Goal: Check status

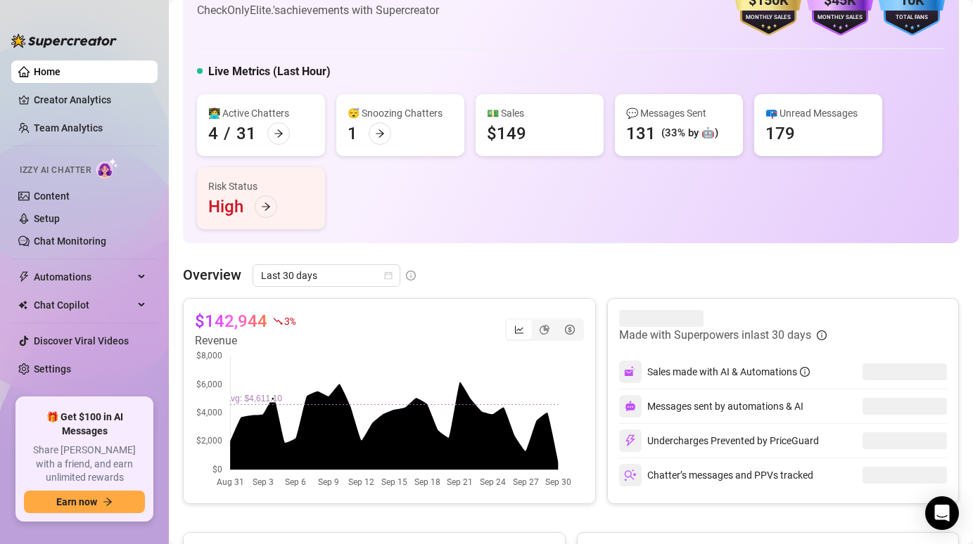
scroll to position [85, 0]
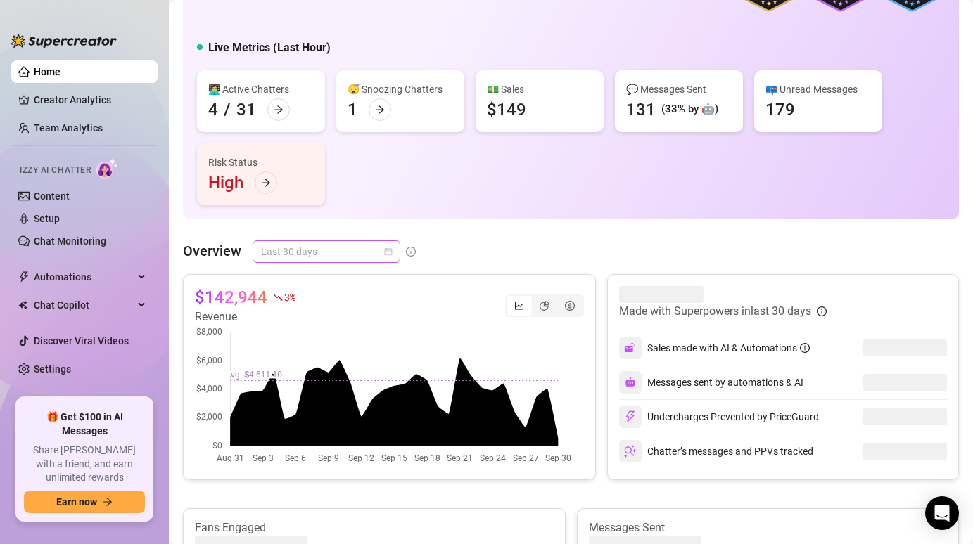
click at [359, 255] on span "Last 30 days" at bounding box center [326, 251] width 131 height 21
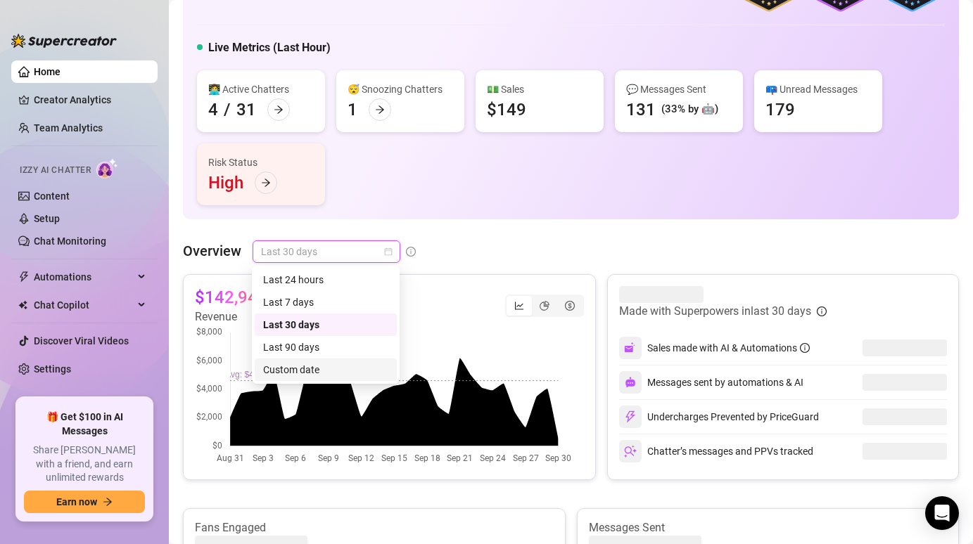
click at [300, 364] on div "Custom date" at bounding box center [325, 369] width 125 height 15
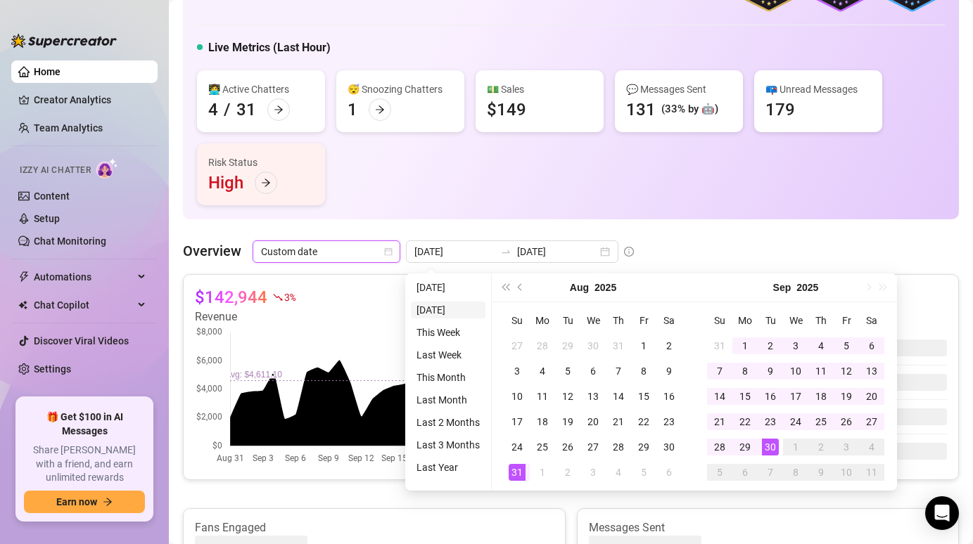
type input "[DATE]"
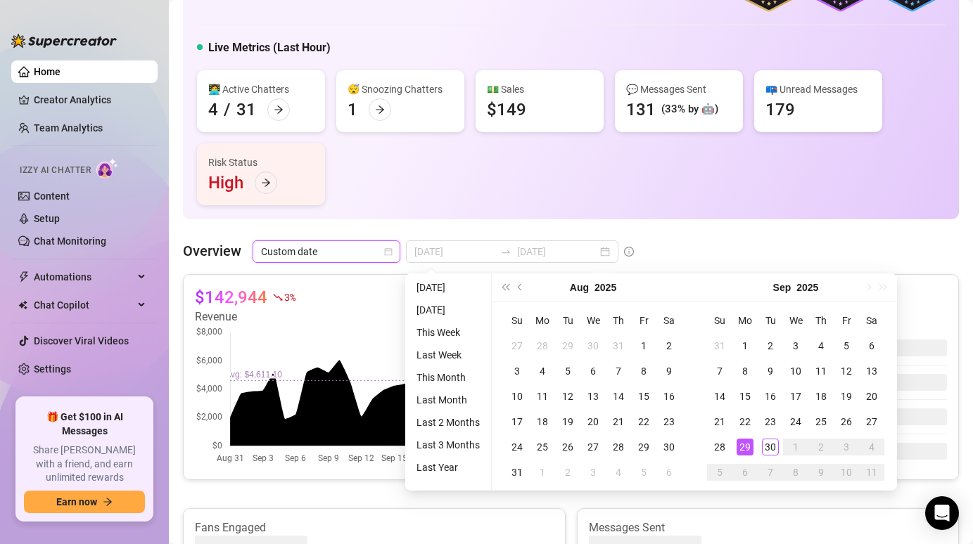
type input "[DATE]"
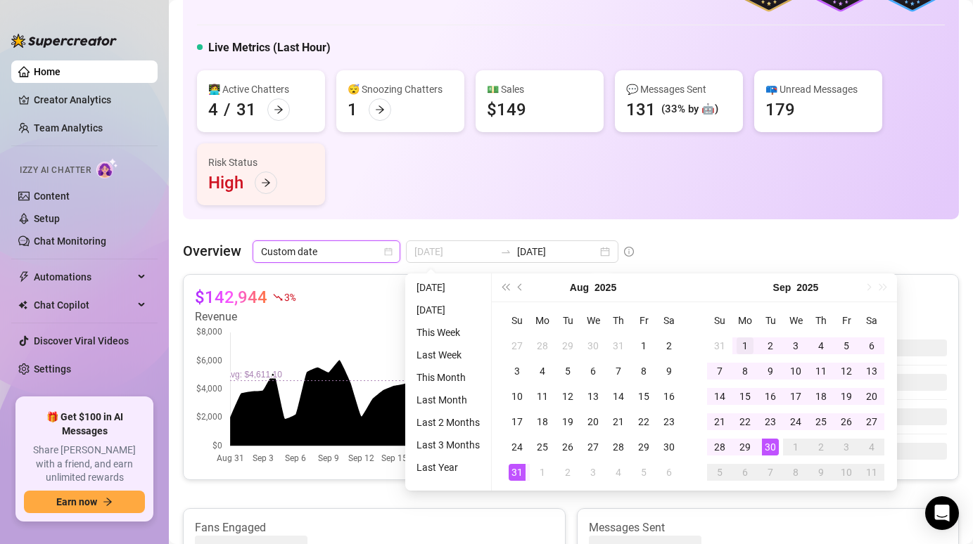
type input "[DATE]"
click at [740, 341] on div "1" at bounding box center [744, 346] width 17 height 17
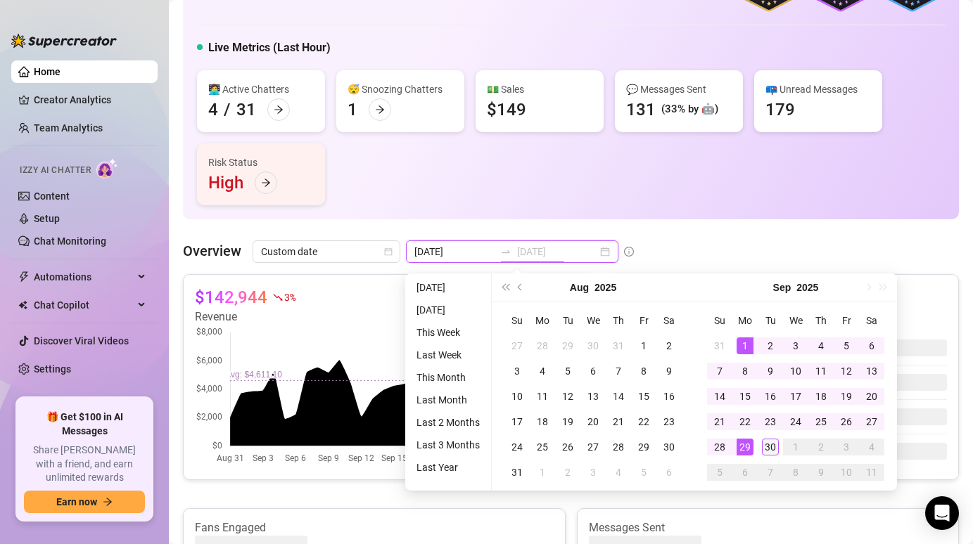
type input "[DATE]"
click at [776, 457] on td "30" at bounding box center [769, 447] width 25 height 25
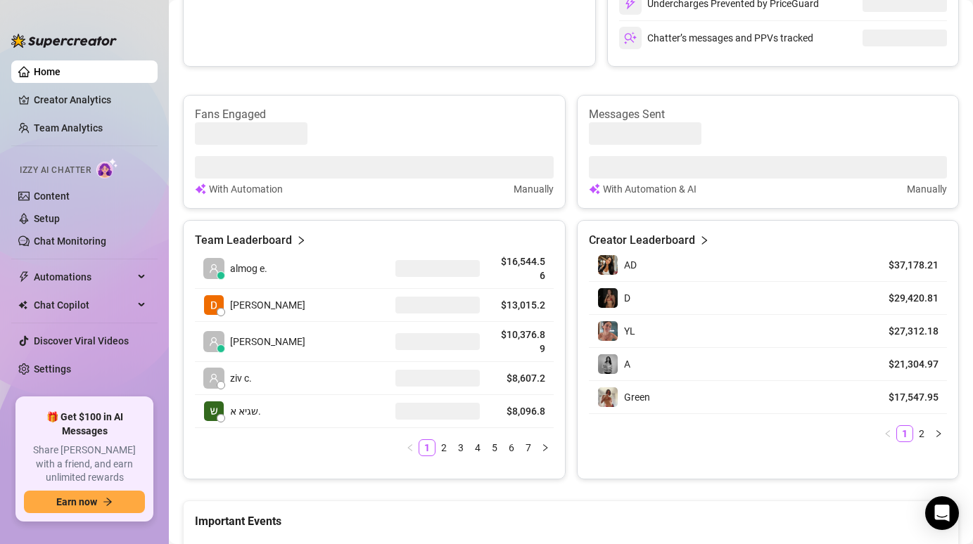
scroll to position [521, 0]
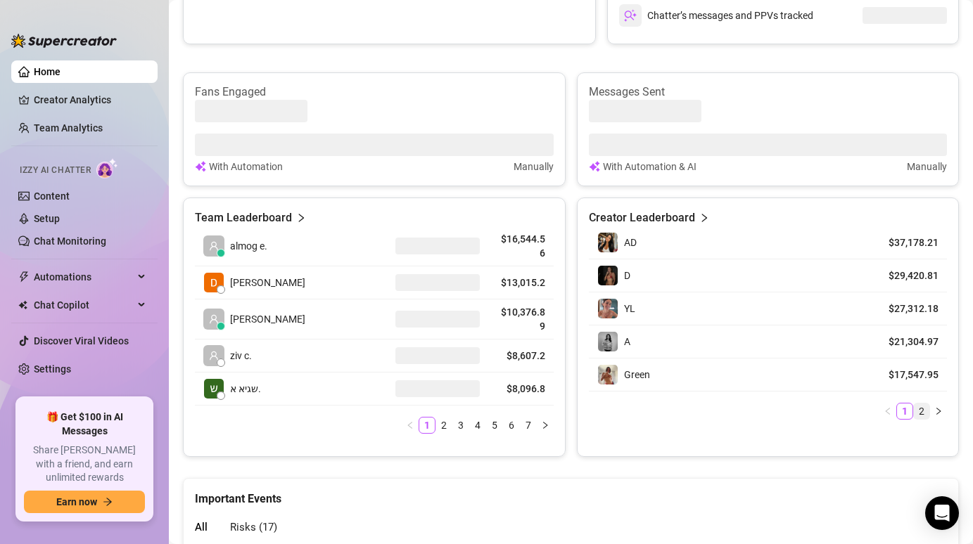
click at [914, 411] on link "2" at bounding box center [921, 411] width 15 height 15
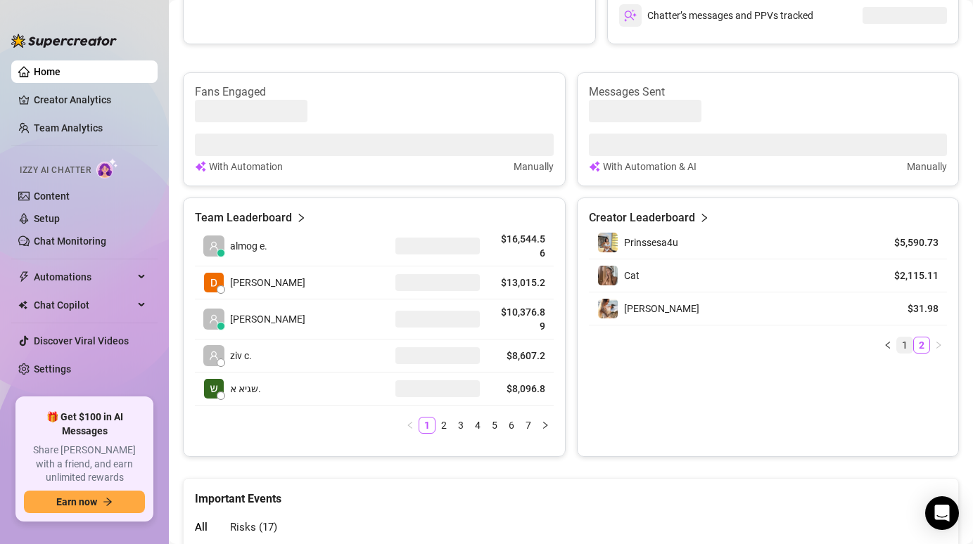
click at [897, 339] on link "1" at bounding box center [904, 345] width 15 height 15
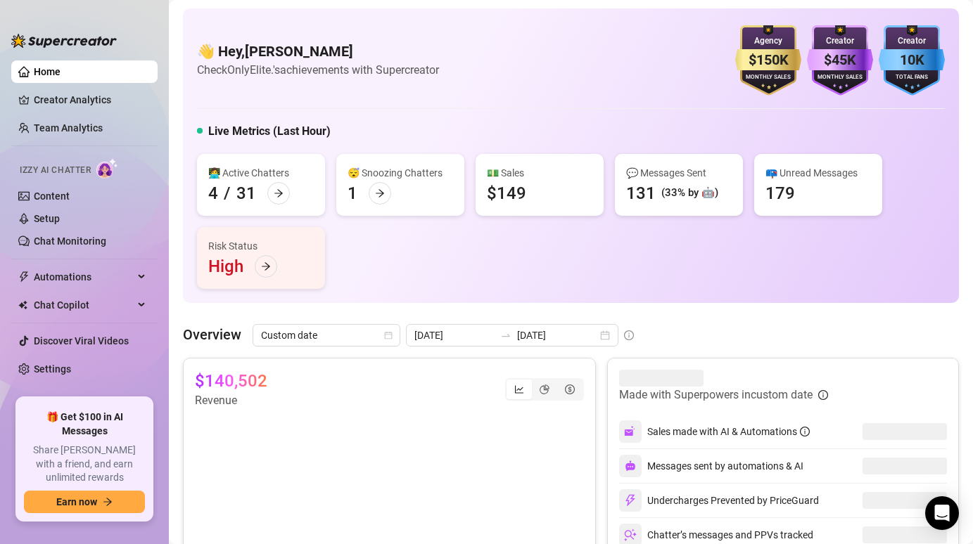
scroll to position [0, 0]
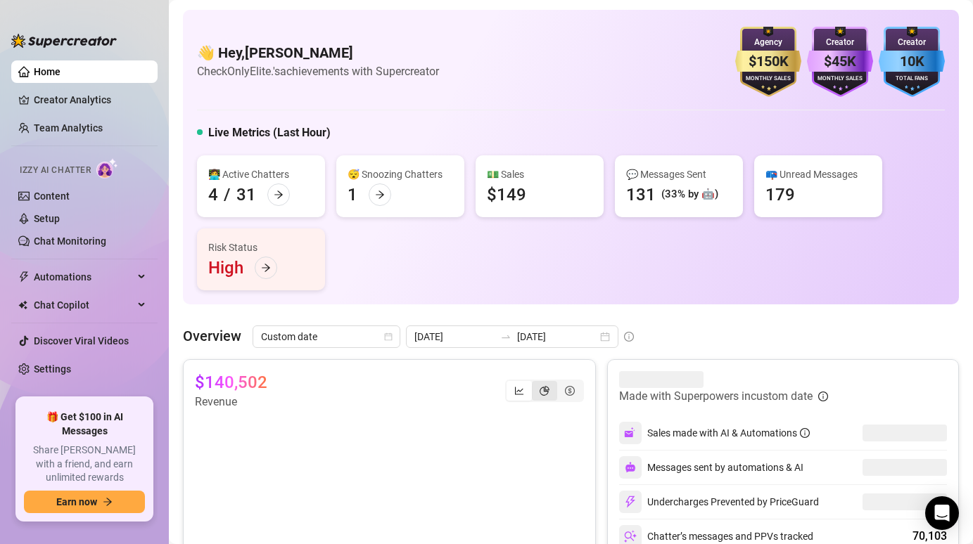
click at [539, 391] on icon "pie-chart" at bounding box center [544, 391] width 10 height 10
click at [535, 383] on input "segmented control" at bounding box center [535, 383] width 0 height 0
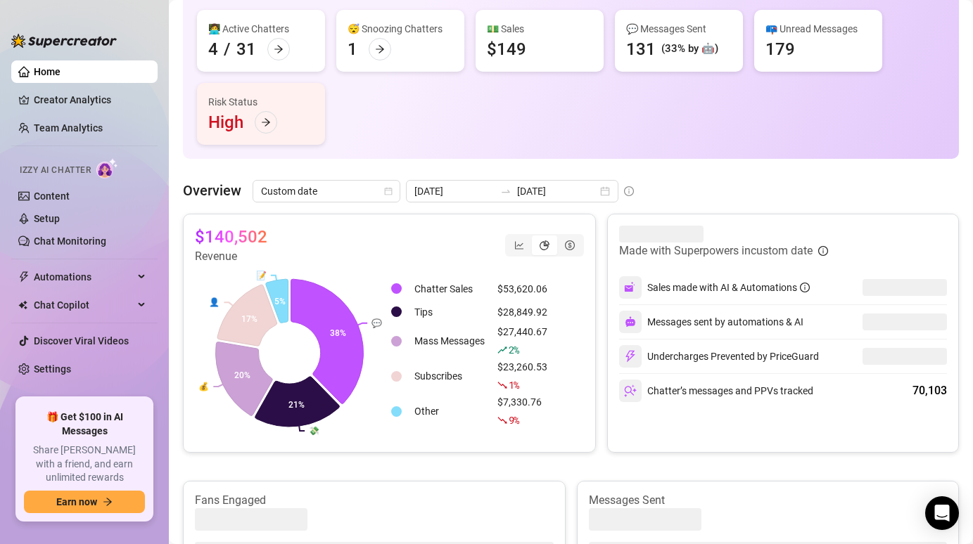
scroll to position [148, 0]
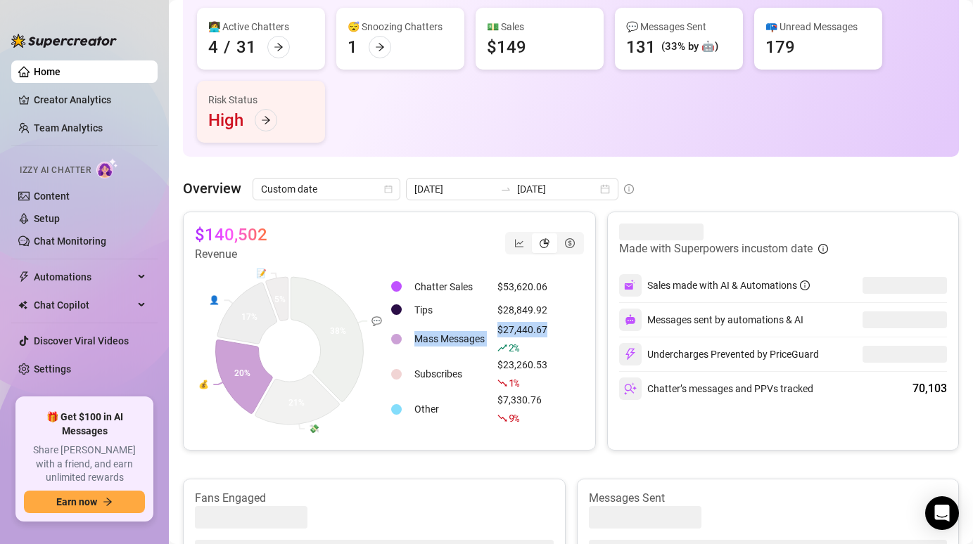
drag, startPoint x: 535, startPoint y: 334, endPoint x: 468, endPoint y: 326, distance: 68.0
click at [468, 326] on div "Chatter Sales $53,620.06 Tips $28,849.92 Mass Messages $27,440.67 2 % Subscribe…" at bounding box center [487, 351] width 195 height 176
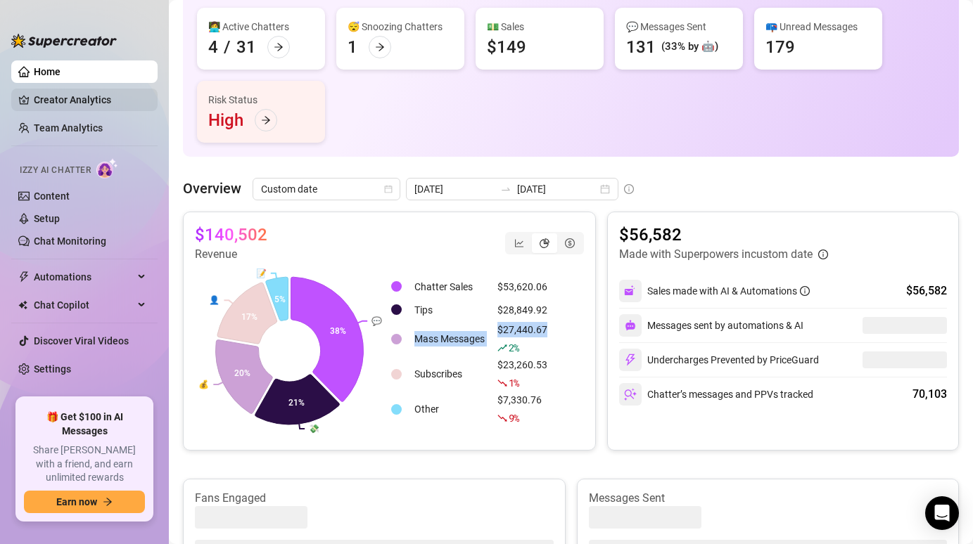
click at [99, 102] on link "Creator Analytics" at bounding box center [90, 100] width 113 height 23
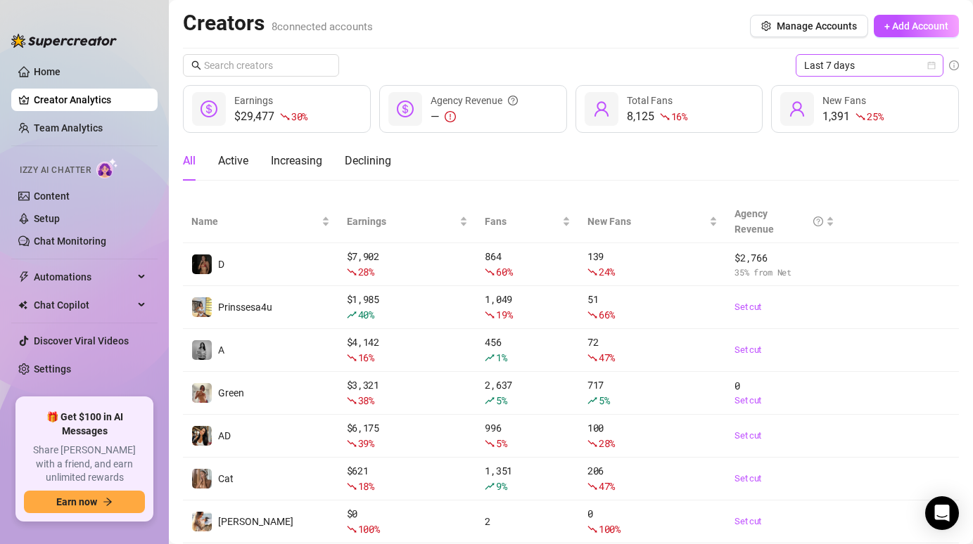
click at [857, 70] on span "Last 7 days" at bounding box center [869, 65] width 131 height 21
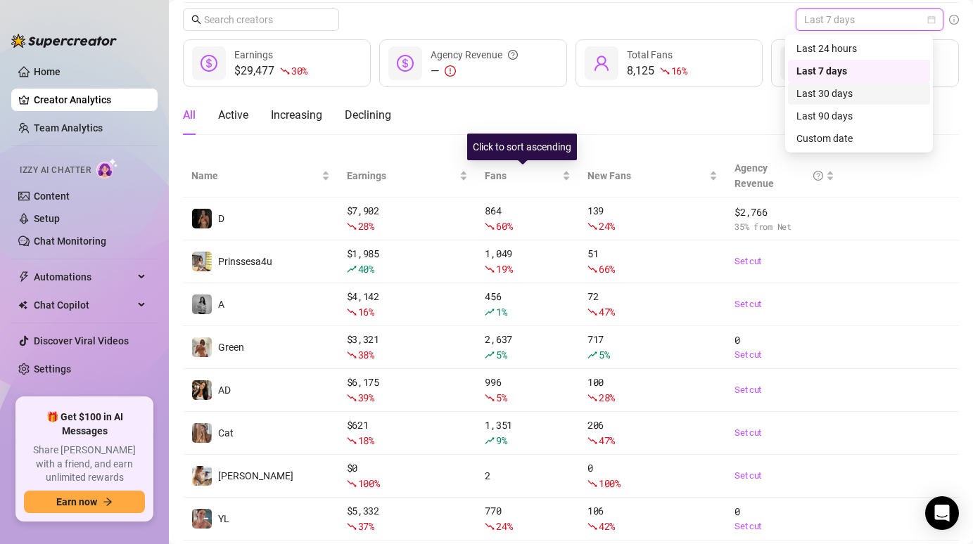
scroll to position [45, 0]
